Goal: Transaction & Acquisition: Purchase product/service

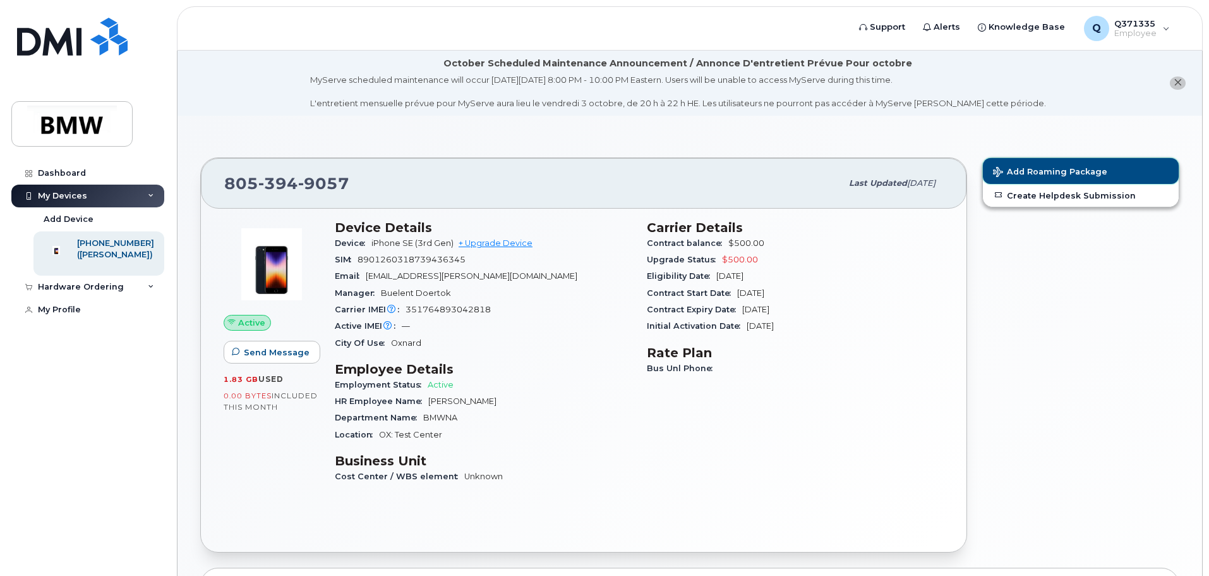
click at [1041, 174] on span "Add Roaming Package" at bounding box center [1050, 173] width 114 height 12
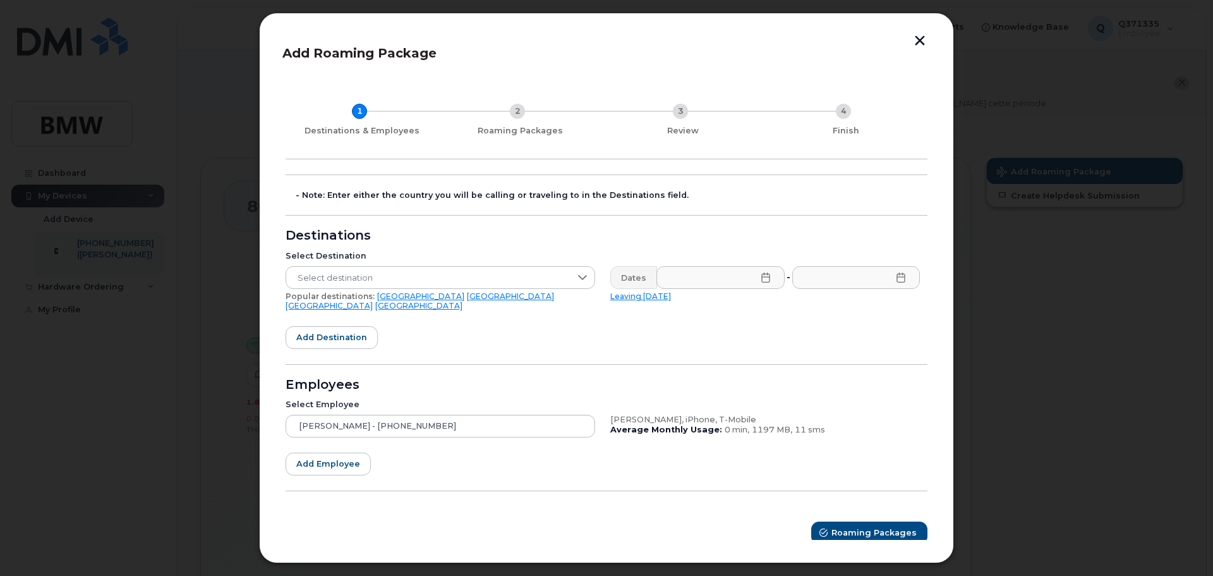
click at [463, 301] on link "Canada" at bounding box center [418, 305] width 87 height 9
click at [774, 280] on input "text" at bounding box center [721, 277] width 128 height 23
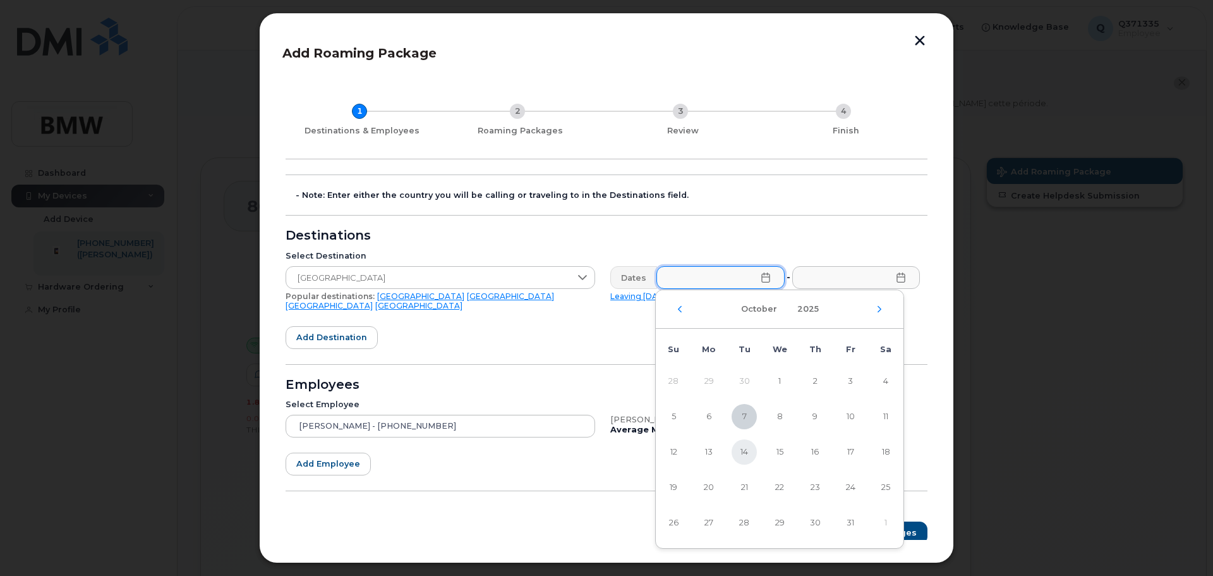
click at [743, 456] on span "14" at bounding box center [744, 451] width 25 height 25
type input "10/14/2025"
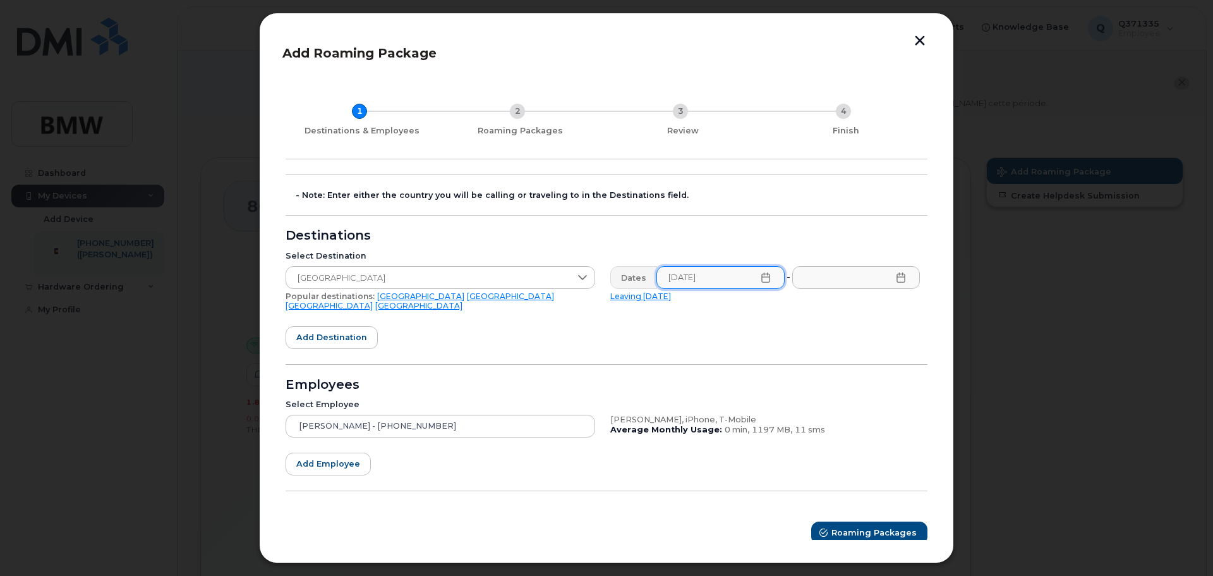
click at [900, 281] on icon at bounding box center [901, 277] width 10 height 10
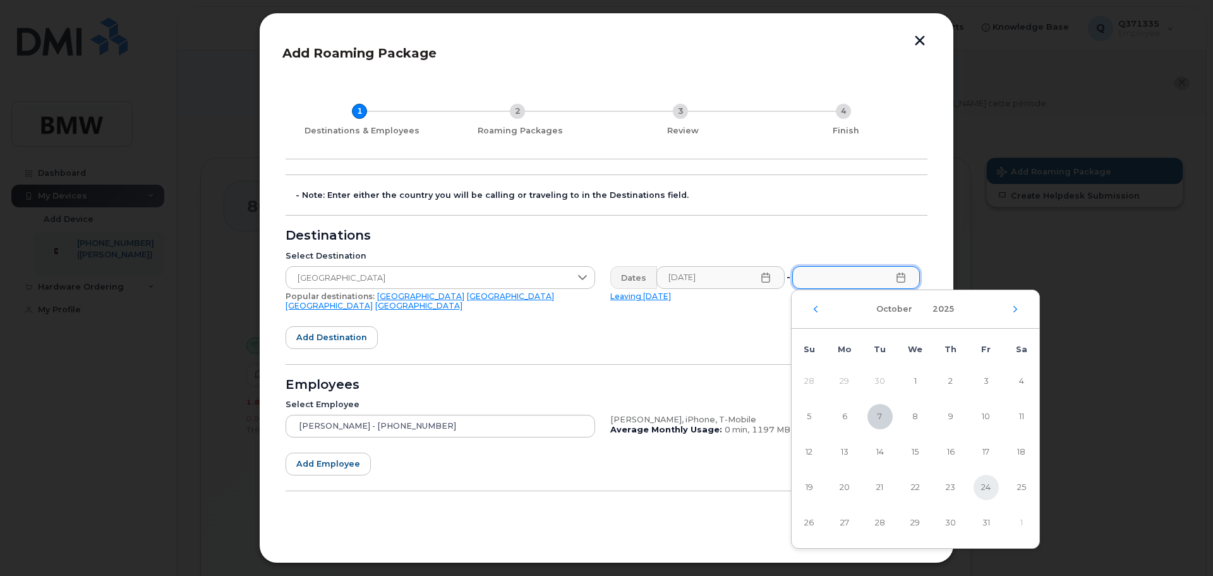
click at [981, 490] on span "24" at bounding box center [986, 487] width 25 height 25
type input "10/24/2025"
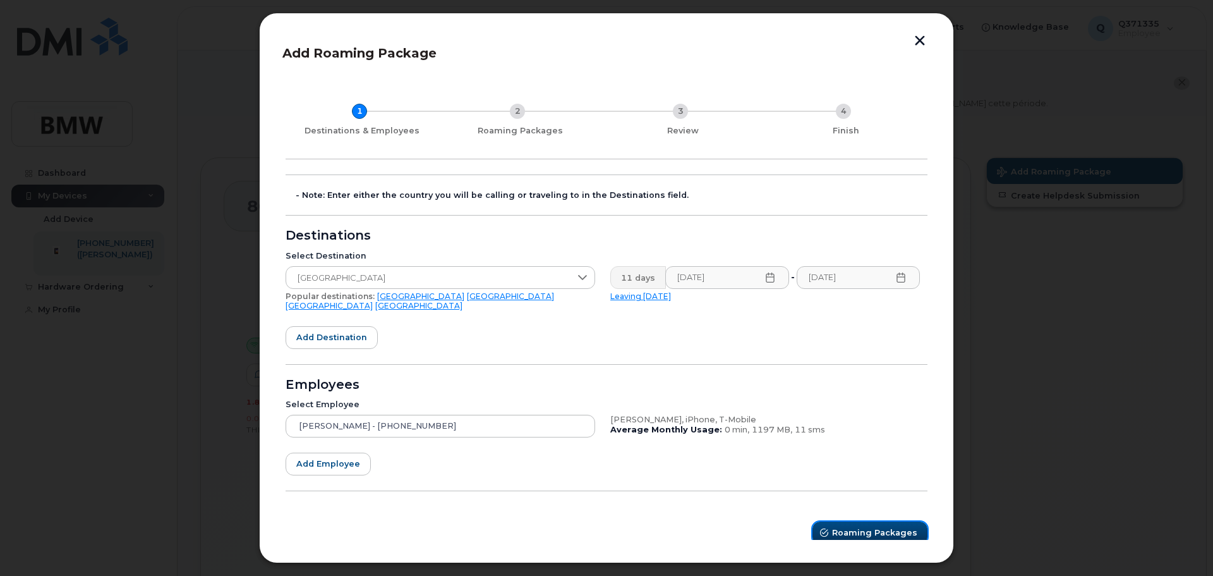
click at [849, 526] on span "Roaming Packages" at bounding box center [874, 532] width 85 height 12
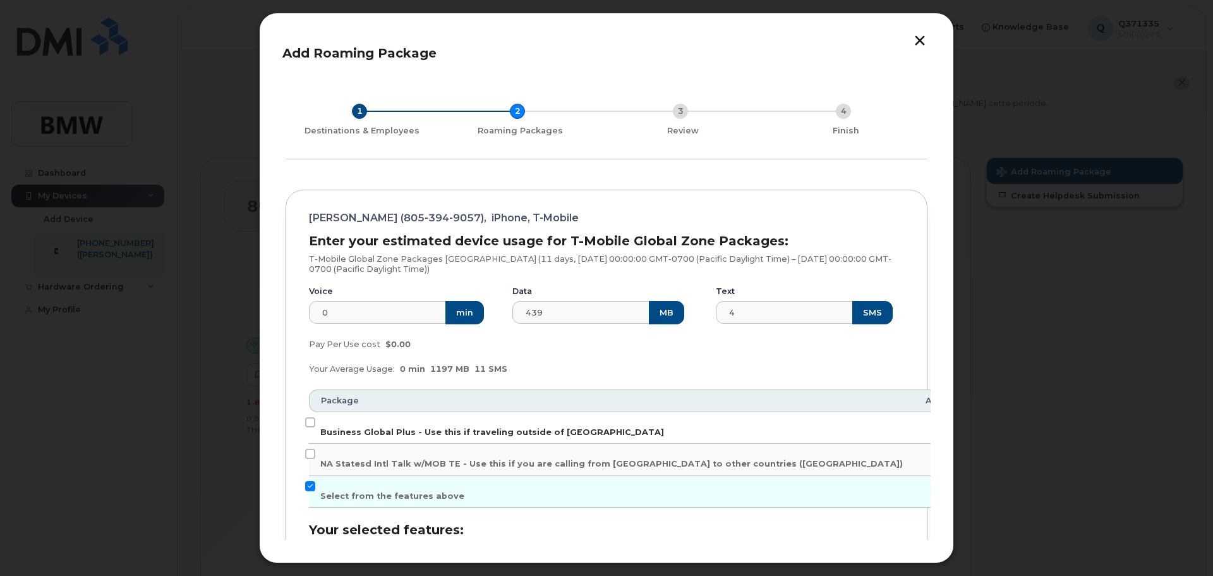
click at [566, 433] on span "Business Global Plus - Use this if traveling outside of North America" at bounding box center [492, 431] width 344 height 9
click at [315, 427] on input "Business Global Plus - Use this if traveling outside of North America" at bounding box center [310, 422] width 10 height 10
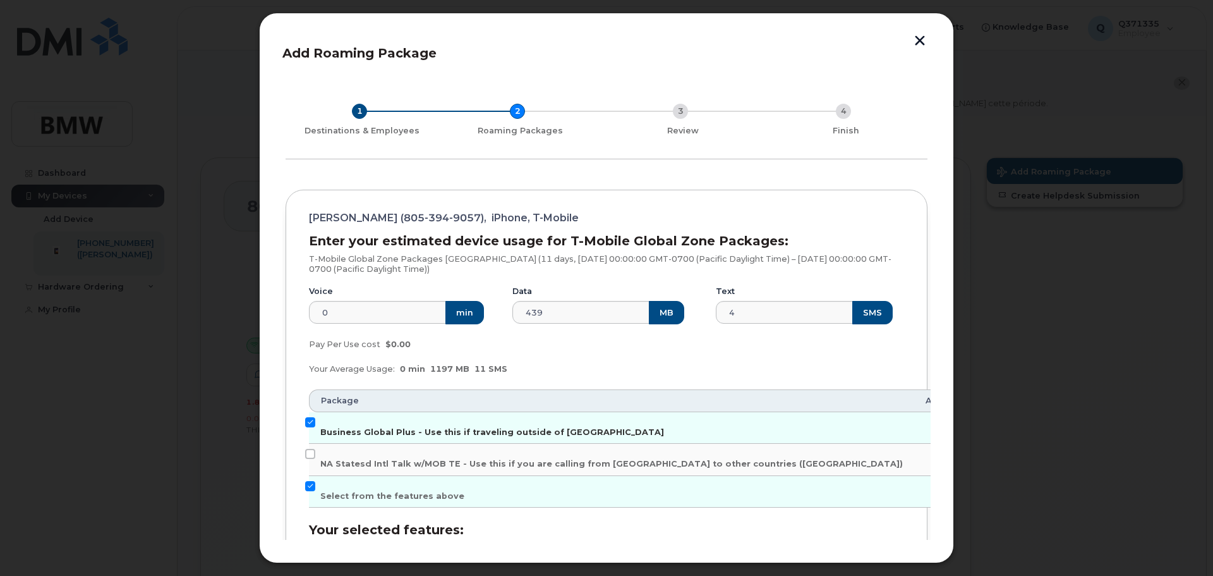
click at [566, 433] on span "Business Global Plus - Use this if traveling outside of North America" at bounding box center [492, 431] width 344 height 9
click at [315, 427] on input "Business Global Plus - Use this if traveling outside of North America" at bounding box center [310, 422] width 10 height 10
checkbox input "false"
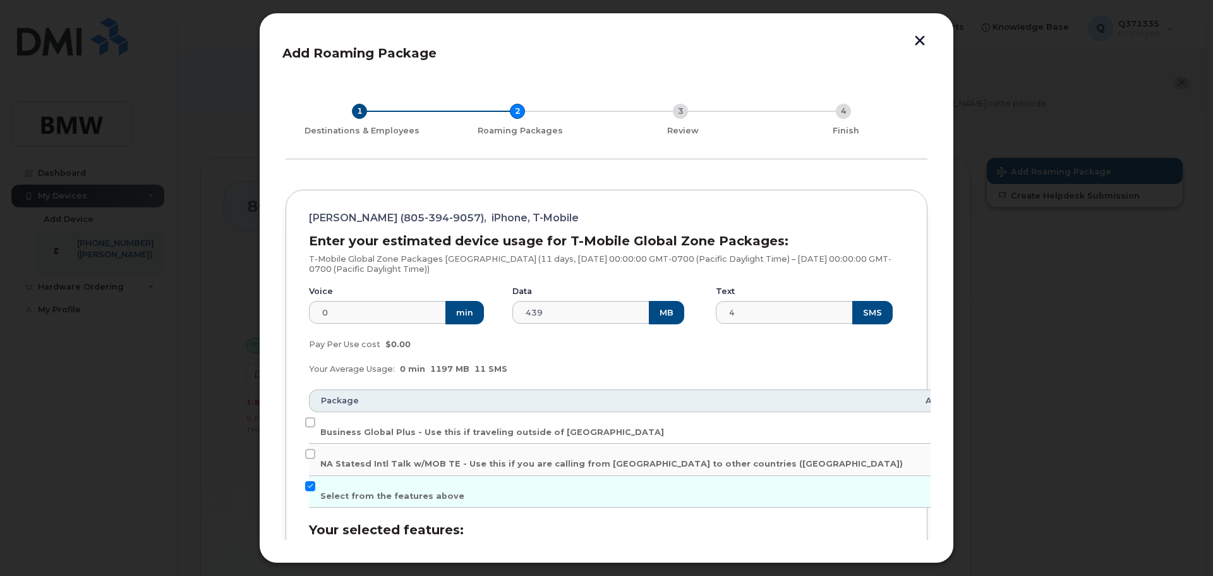
click at [916, 39] on button "button" at bounding box center [920, 41] width 19 height 13
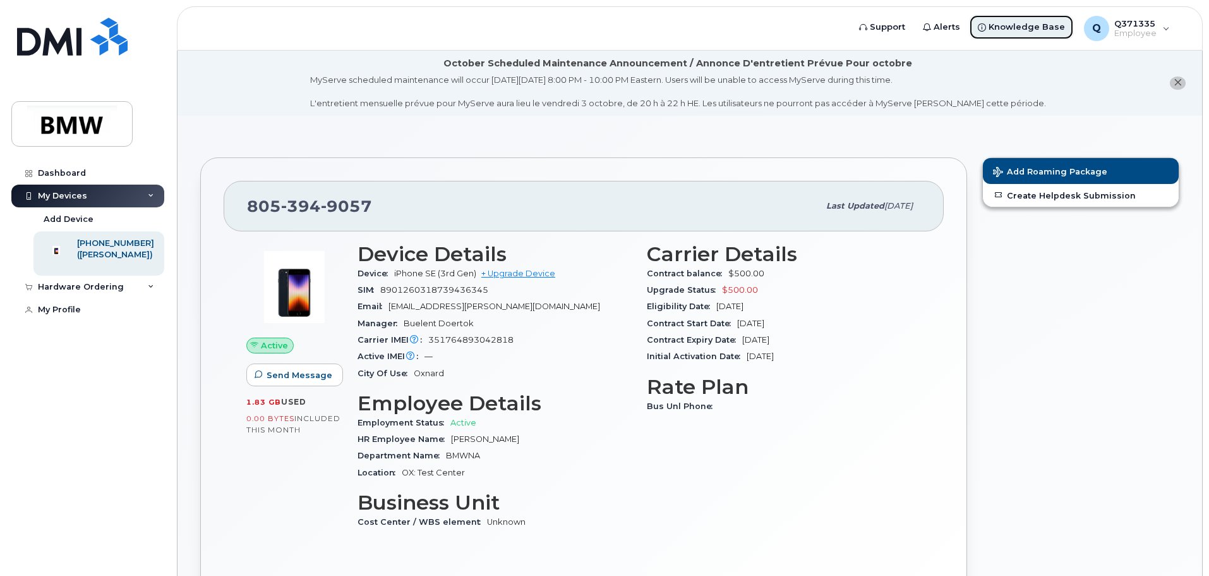
click at [1012, 28] on span "Knowledge Base" at bounding box center [1027, 27] width 76 height 13
